Goal: Information Seeking & Learning: Learn about a topic

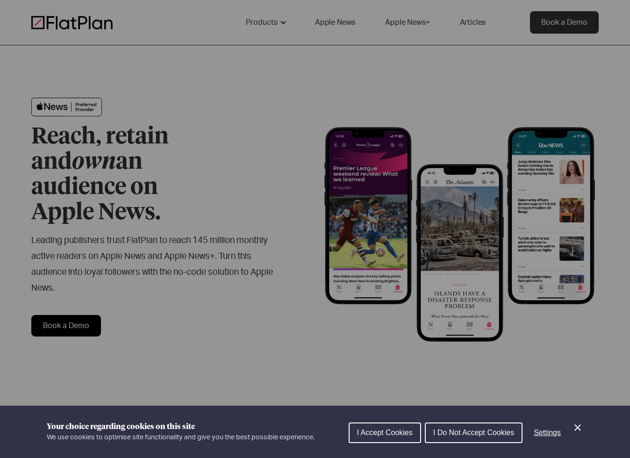
click at [400, 434] on span "I Accept Cookies" at bounding box center [385, 432] width 56 height 8
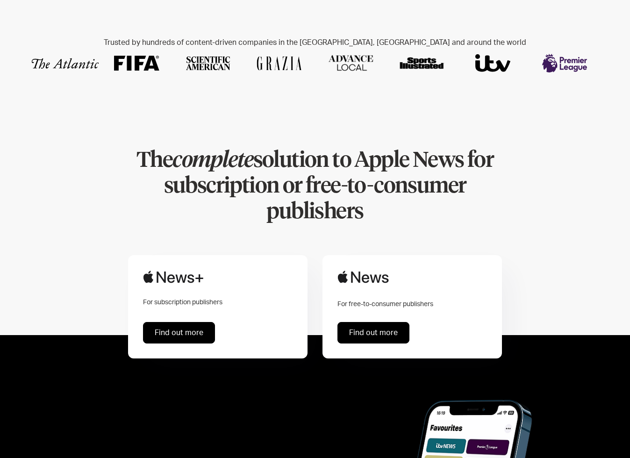
scroll to position [421, 0]
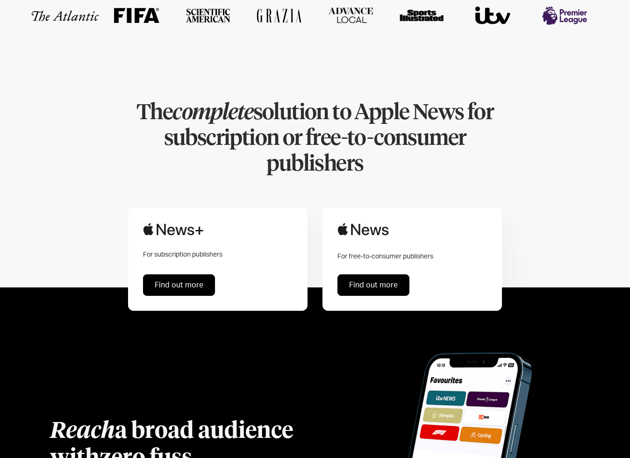
click at [197, 274] on link "Find out more" at bounding box center [179, 284] width 72 height 21
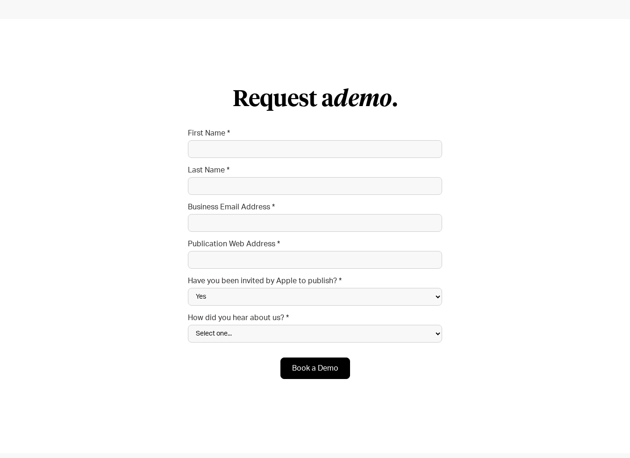
scroll to position [2710, 0]
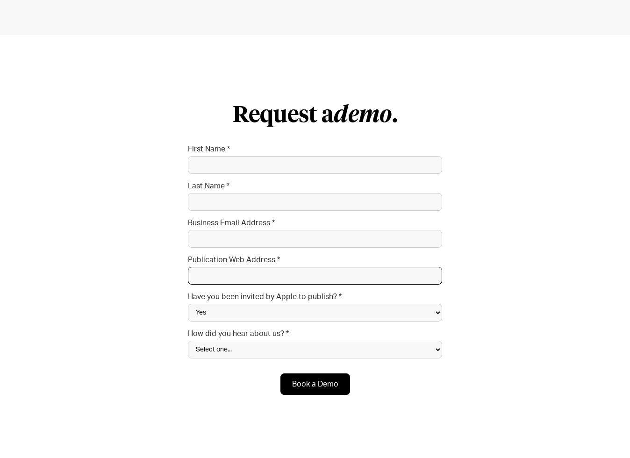
click at [283, 272] on input "Publication Web Address *" at bounding box center [315, 276] width 254 height 18
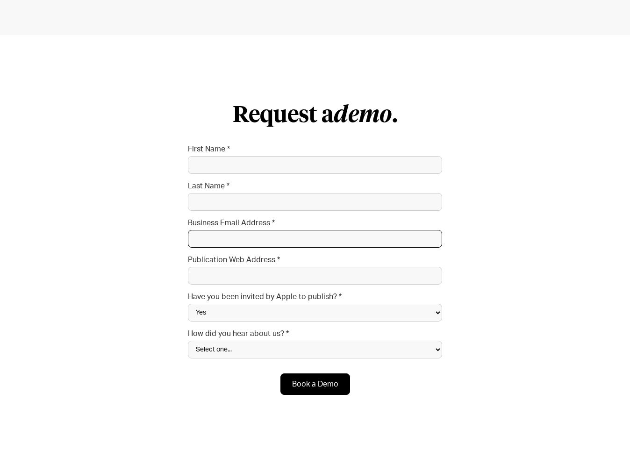
click at [271, 235] on input "Business Email Address *" at bounding box center [315, 239] width 254 height 18
click at [269, 181] on form "Request a demo . First Name * Last Name * Business Email Address * Publication …" at bounding box center [315, 248] width 254 height 292
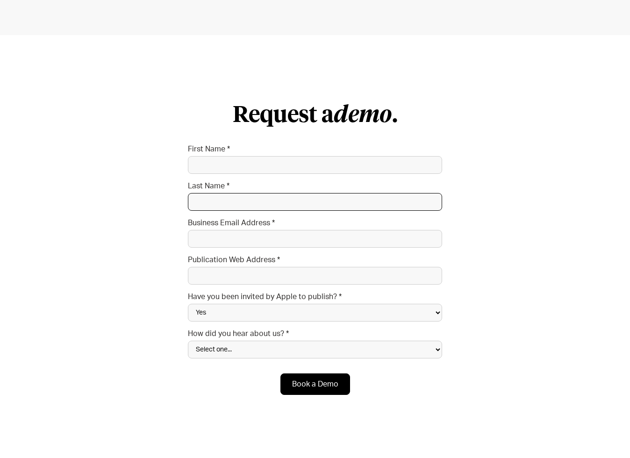
click at [264, 199] on input "Last Name *" at bounding box center [315, 202] width 254 height 18
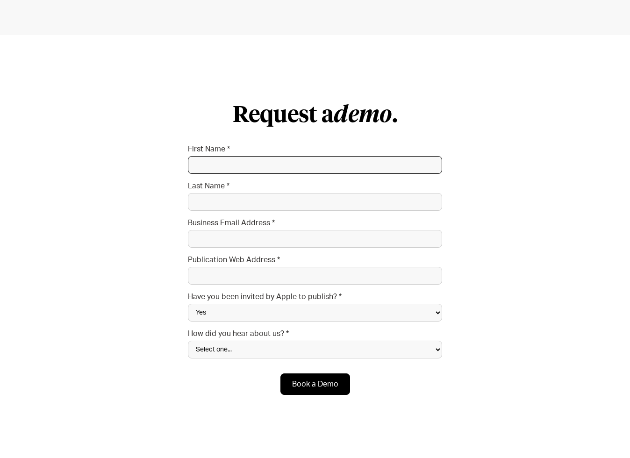
click at [260, 163] on input "First Name *" at bounding box center [315, 165] width 254 height 18
drag, startPoint x: 260, startPoint y: 163, endPoint x: 329, endPoint y: 413, distance: 259.7
click at [329, 413] on div "Request a demo . First Name * Last Name * Business Email Address * Publication …" at bounding box center [314, 251] width 299 height 329
drag, startPoint x: 263, startPoint y: 164, endPoint x: 263, endPoint y: 170, distance: 6.1
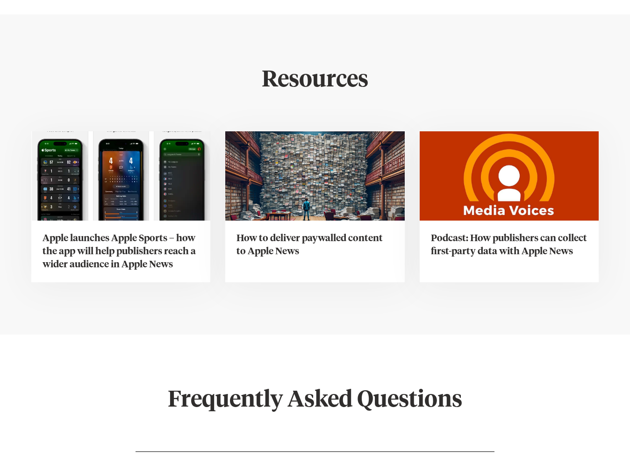
scroll to position [3177, 0]
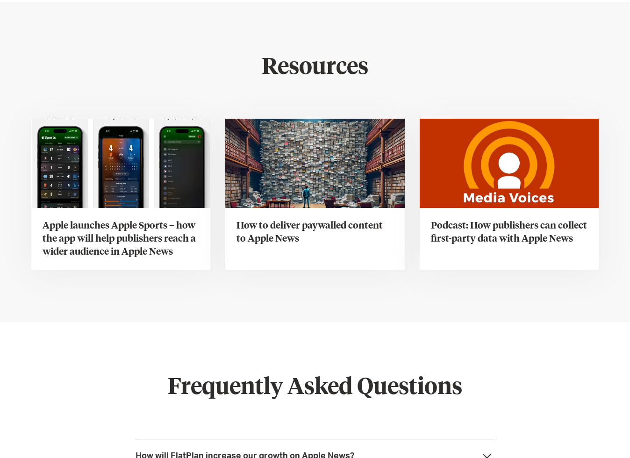
click at [118, 237] on h3 "Apple launches Apple Sports – how the app will help publishers reach a wider au…" at bounding box center [121, 238] width 157 height 39
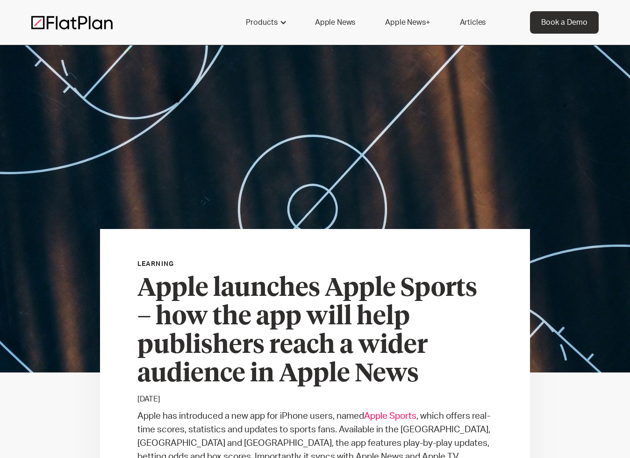
click at [473, 23] on link "Articles" at bounding box center [473, 22] width 49 height 22
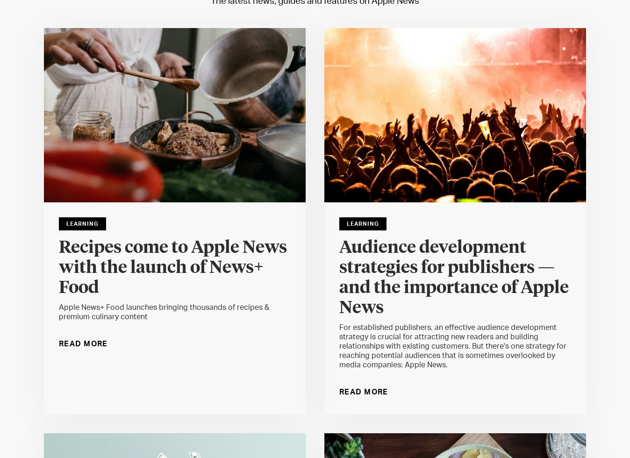
scroll to position [93, 0]
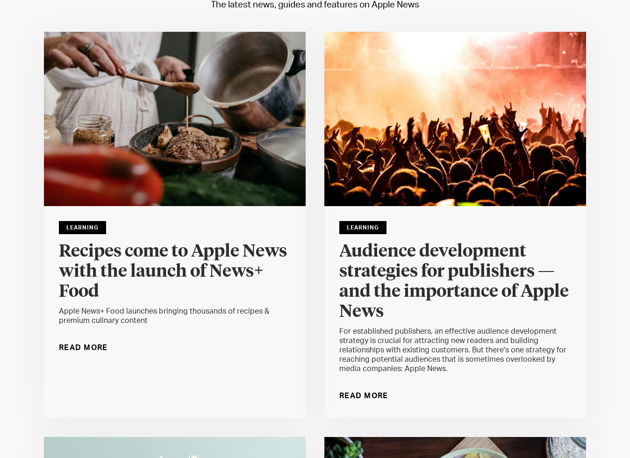
click at [179, 273] on h4 "Recipes come to Apple News with the launch of News+ Food" at bounding box center [175, 272] width 232 height 60
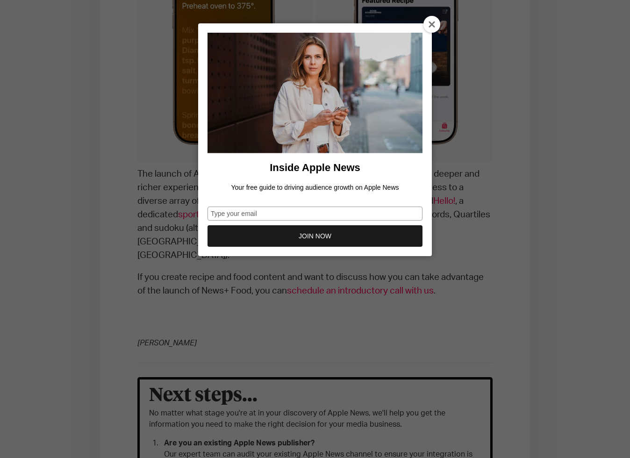
scroll to position [1355, 0]
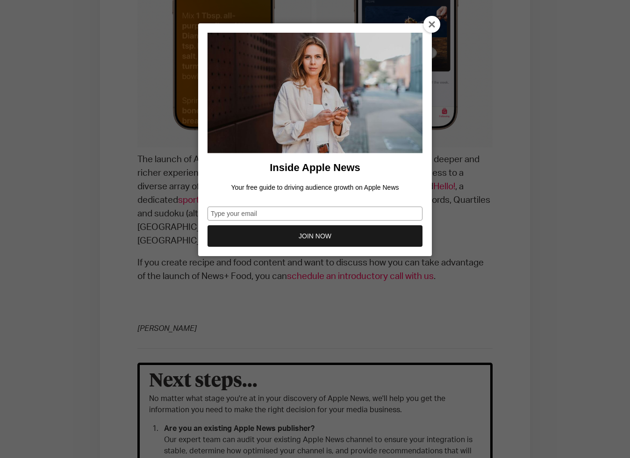
click at [428, 18] on div at bounding box center [431, 24] width 17 height 17
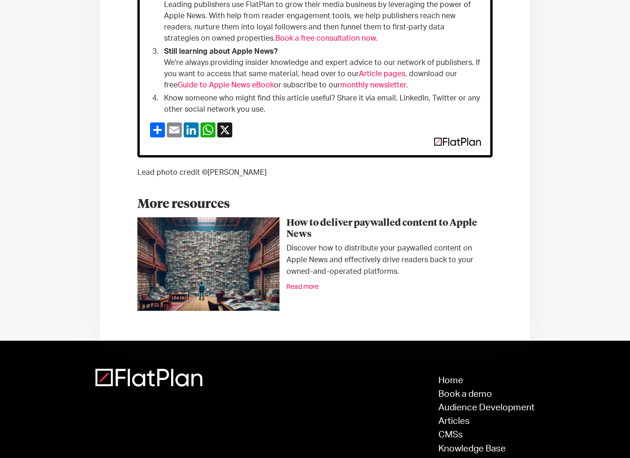
scroll to position [1859, 0]
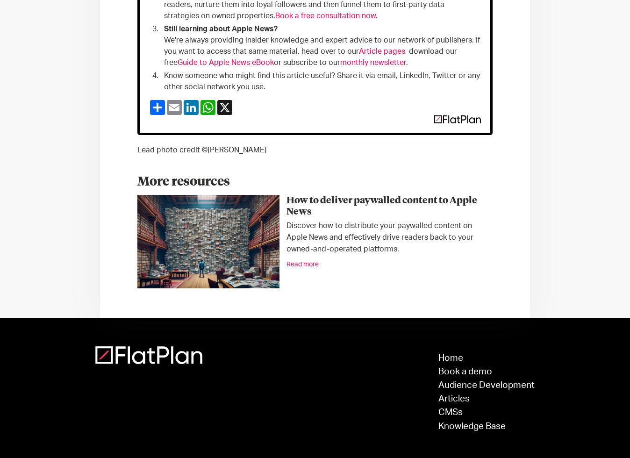
click at [263, 457] on div "© Words Here Ltd 2025 | Privacy and Cookie Policy" at bounding box center [314, 461] width 439 height 9
click at [456, 408] on link "CMSs" at bounding box center [486, 412] width 96 height 9
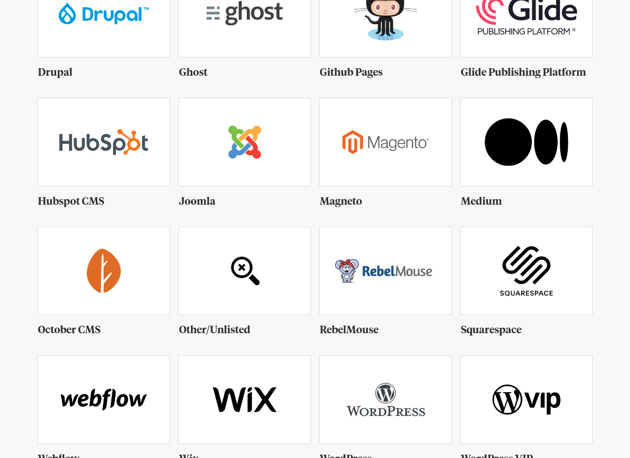
scroll to position [374, 0]
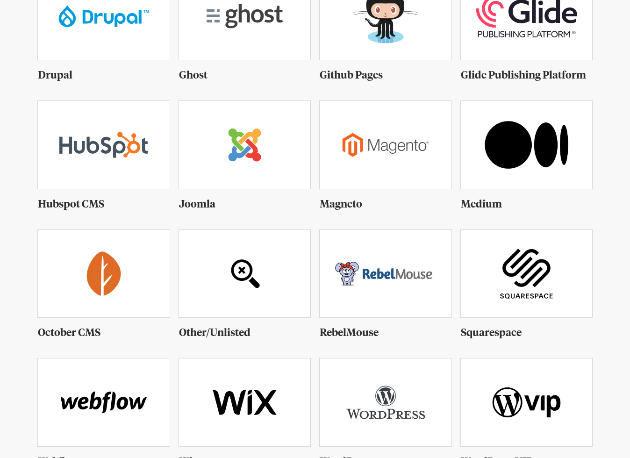
click at [478, 177] on img at bounding box center [527, 144] width 132 height 87
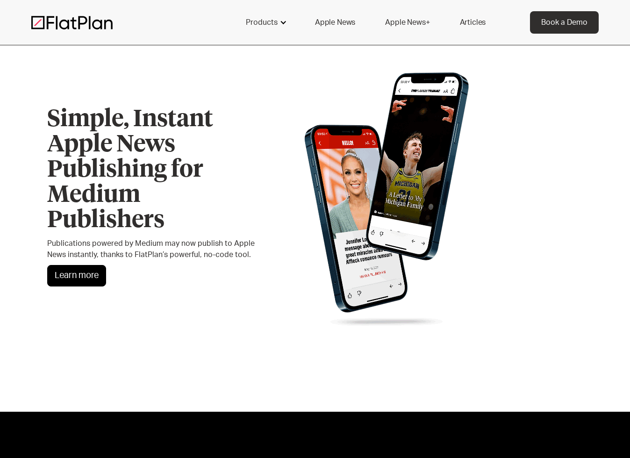
click at [251, 17] on div "Products" at bounding box center [262, 22] width 32 height 11
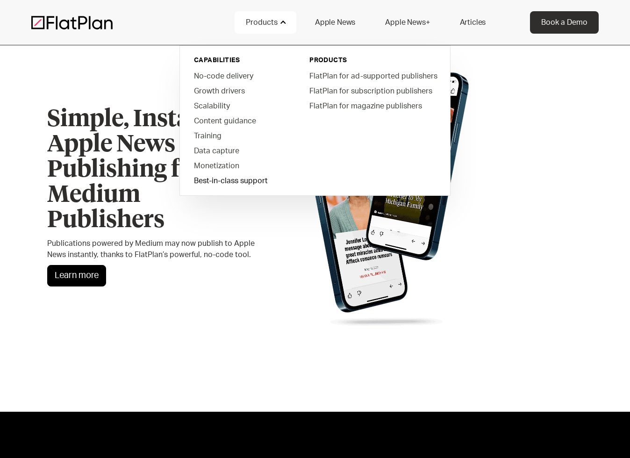
click at [239, 181] on link "Best-in-class support" at bounding box center [239, 180] width 106 height 15
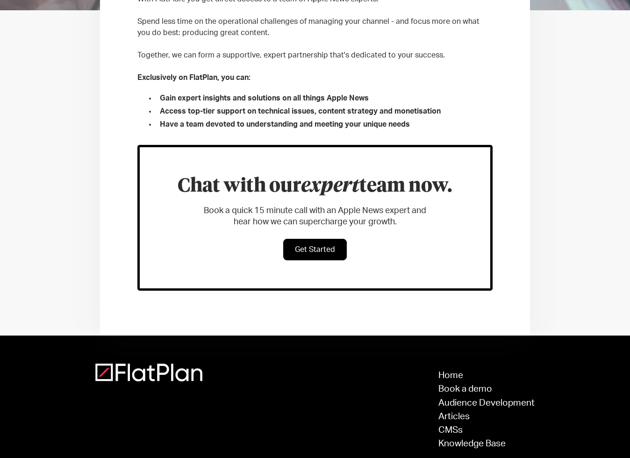
scroll to position [406, 0]
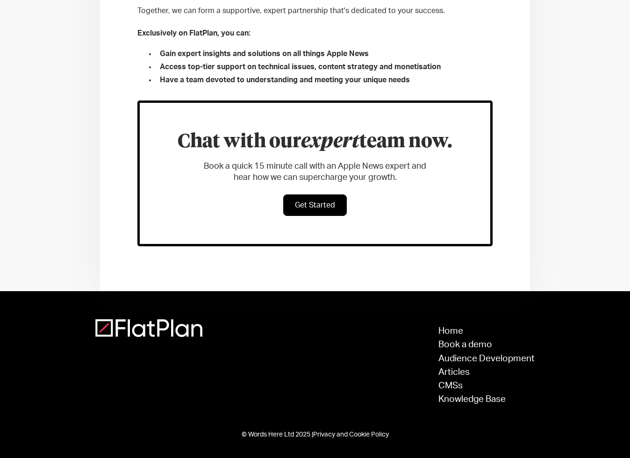
click at [322, 203] on link "Get Started" at bounding box center [315, 204] width 64 height 21
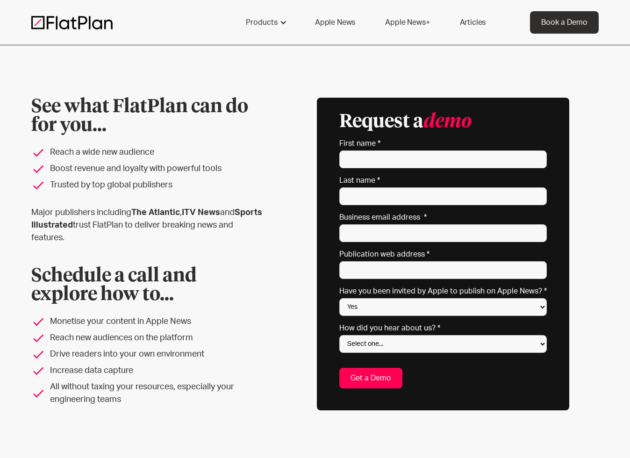
click at [338, 2] on div "Products capabilities No-code delivery Growth drivers Scalability Content guida…" at bounding box center [315, 22] width 630 height 45
